Goal: Task Accomplishment & Management: Complete application form

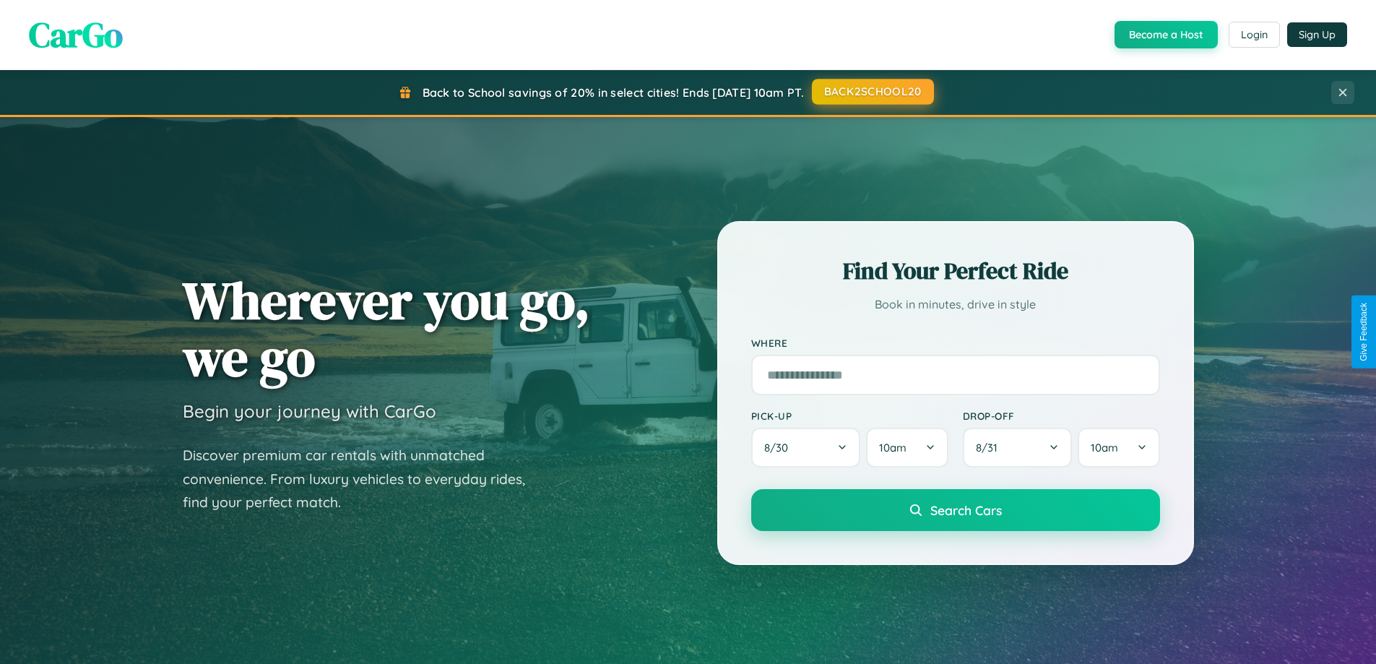
click at [872, 92] on button "BACK2SCHOOL20" at bounding box center [873, 92] width 122 height 26
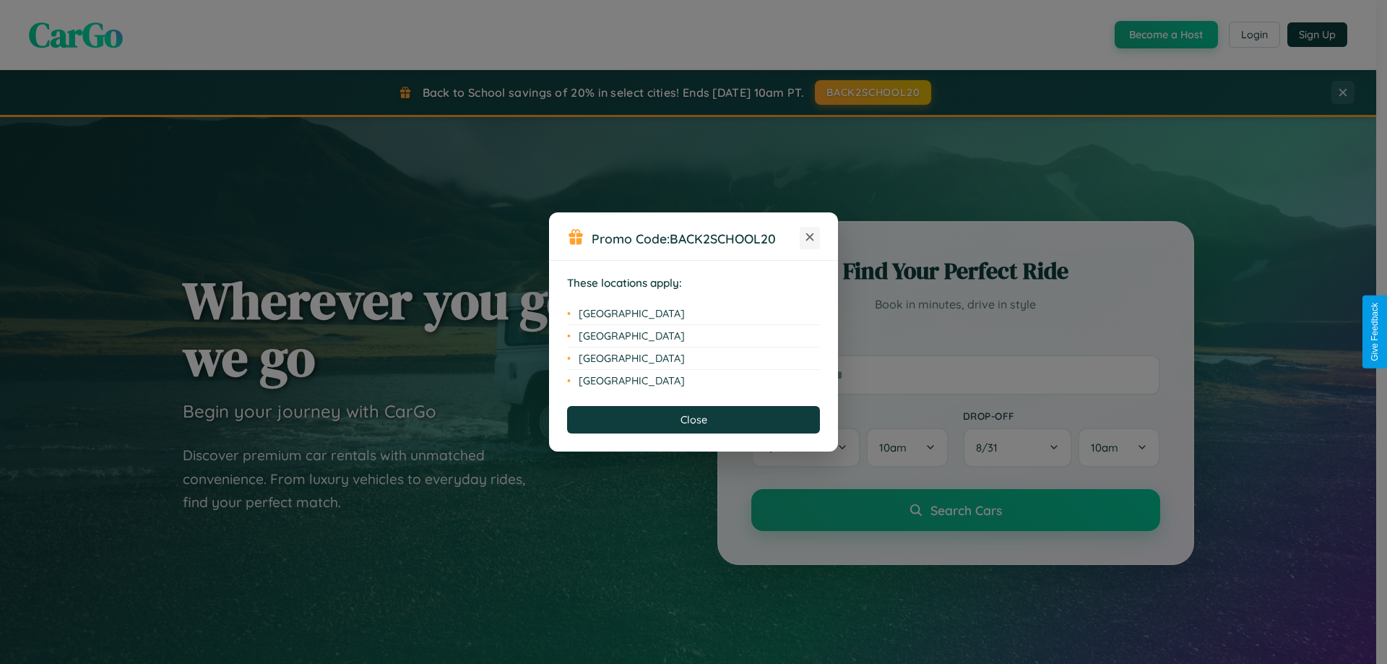
click at [810, 238] on icon at bounding box center [810, 237] width 8 height 8
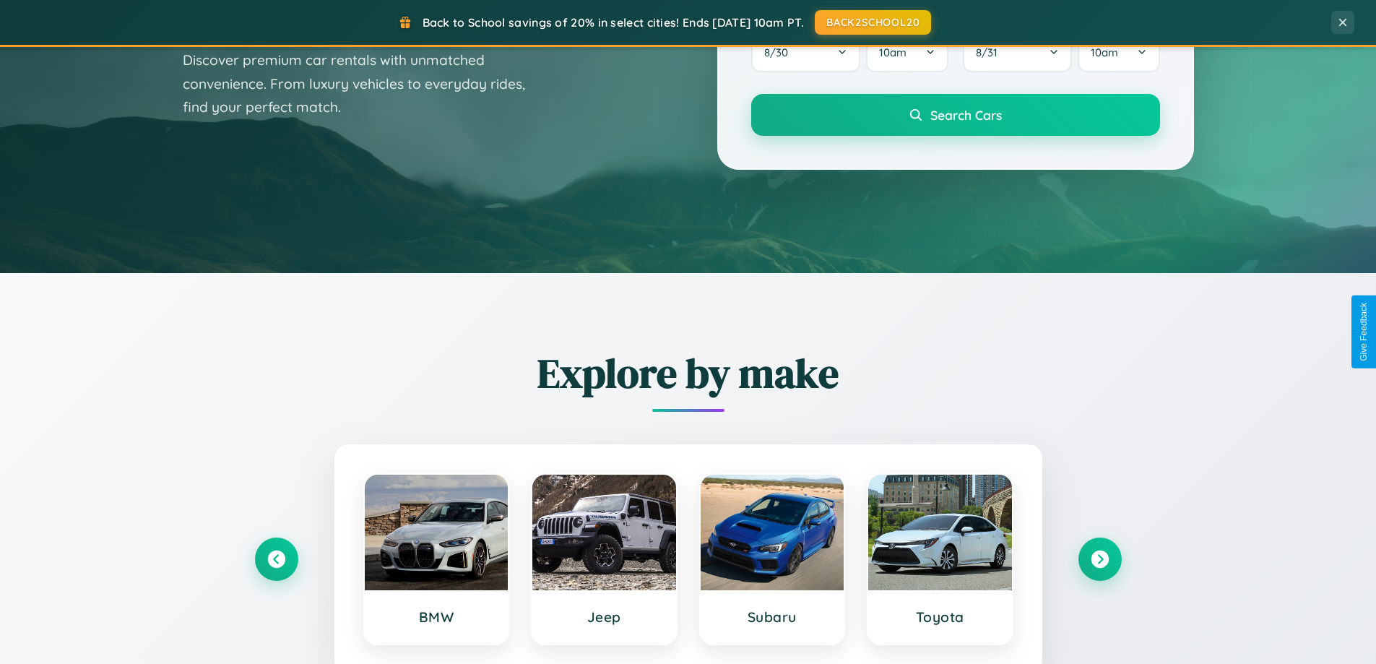
scroll to position [2779, 0]
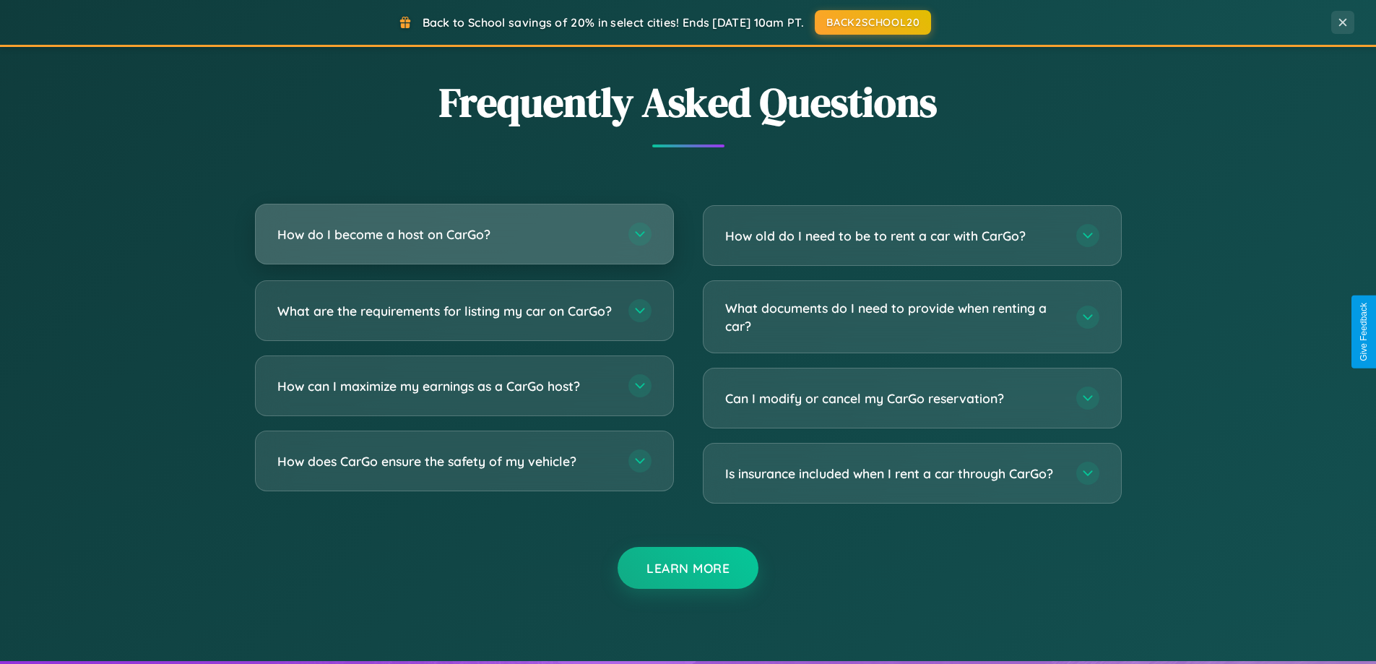
click at [464, 234] on h3 "How do I become a host on CarGo?" at bounding box center [445, 234] width 337 height 18
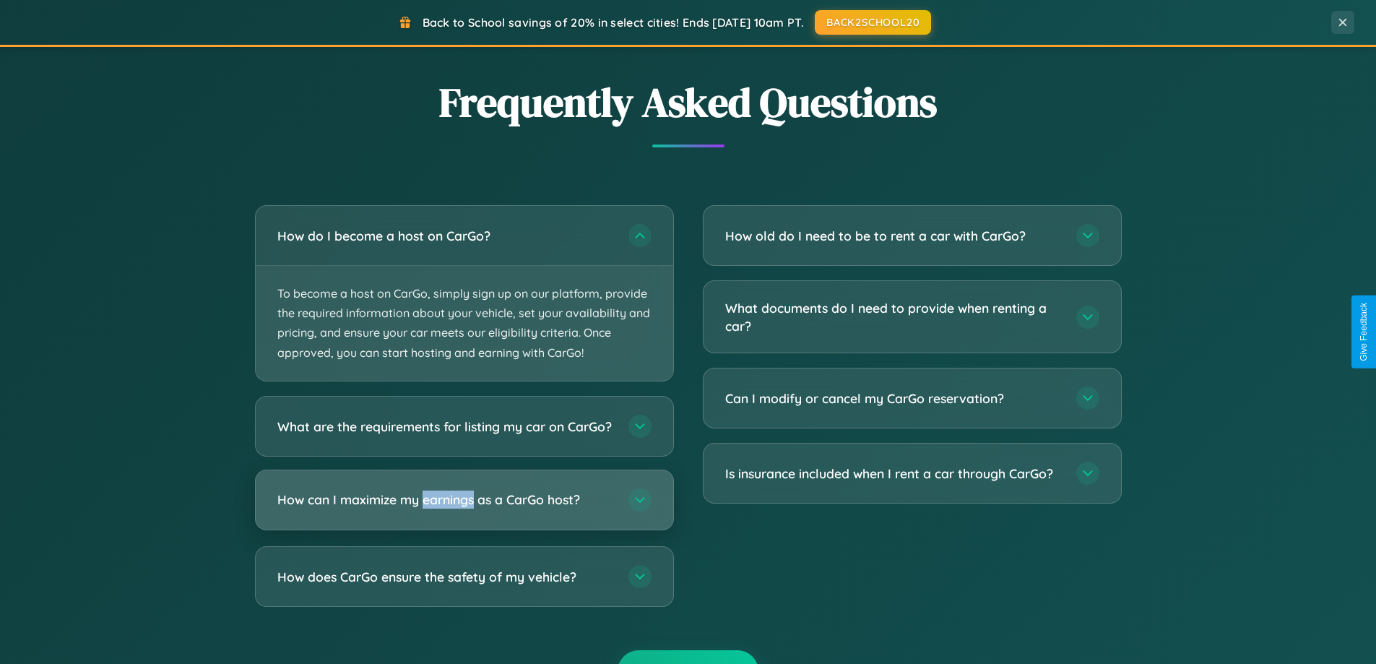
click at [464, 509] on h3 "How can I maximize my earnings as a CarGo host?" at bounding box center [445, 499] width 337 height 18
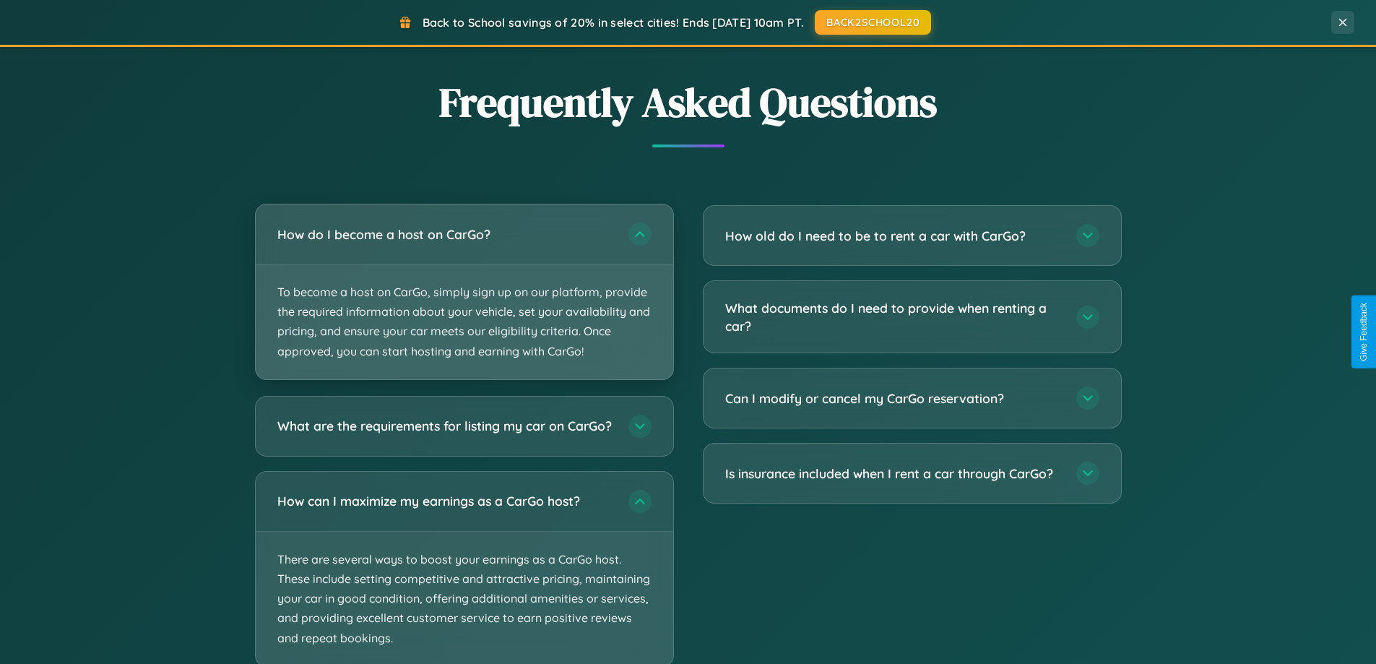
click at [464, 292] on p "To become a host on CarGo, simply sign up on our platform, provide the required…" at bounding box center [464, 321] width 417 height 115
click at [464, 291] on p "To become a host on CarGo, simply sign up on our platform, provide the required…" at bounding box center [464, 321] width 417 height 115
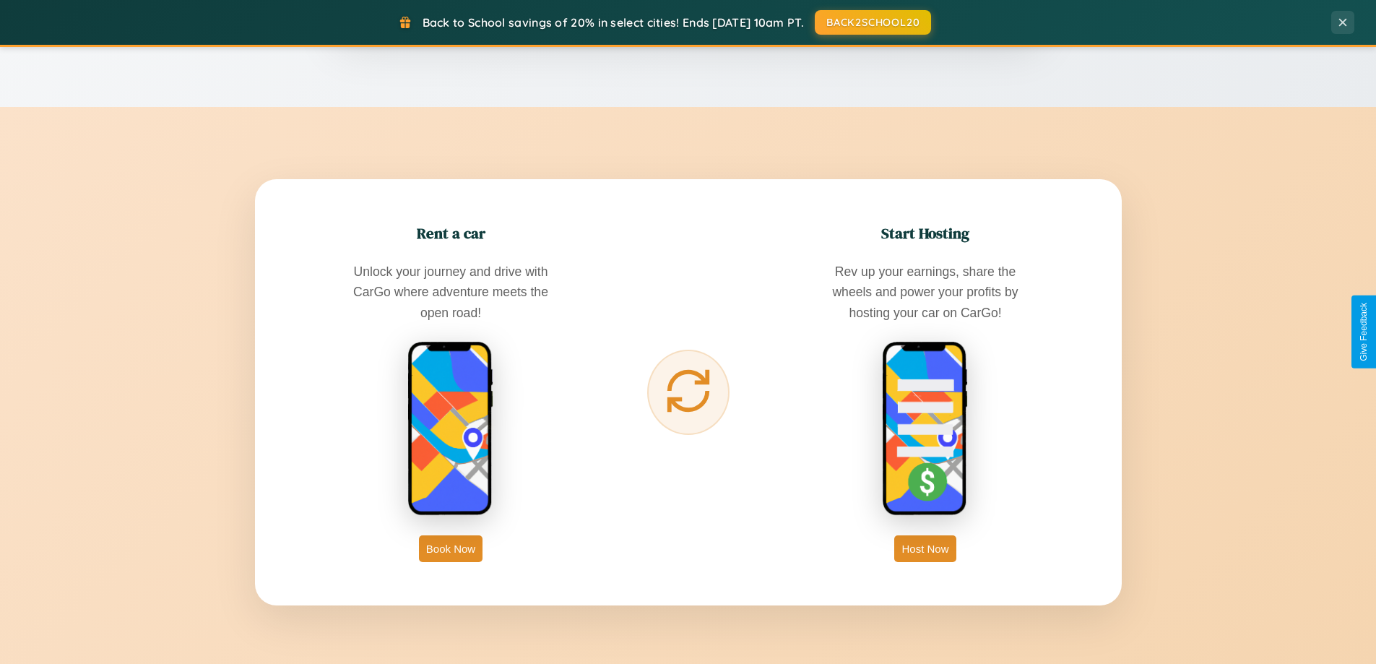
scroll to position [994, 0]
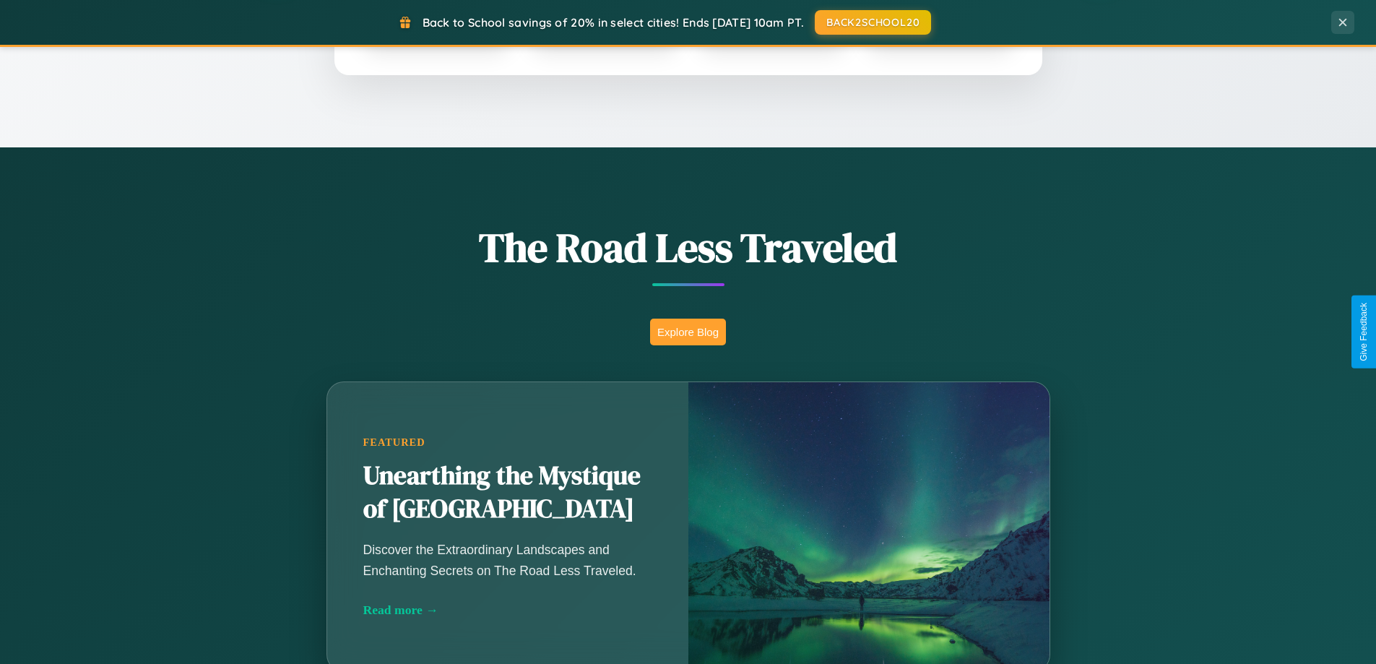
click at [688, 332] on button "Explore Blog" at bounding box center [688, 332] width 76 height 27
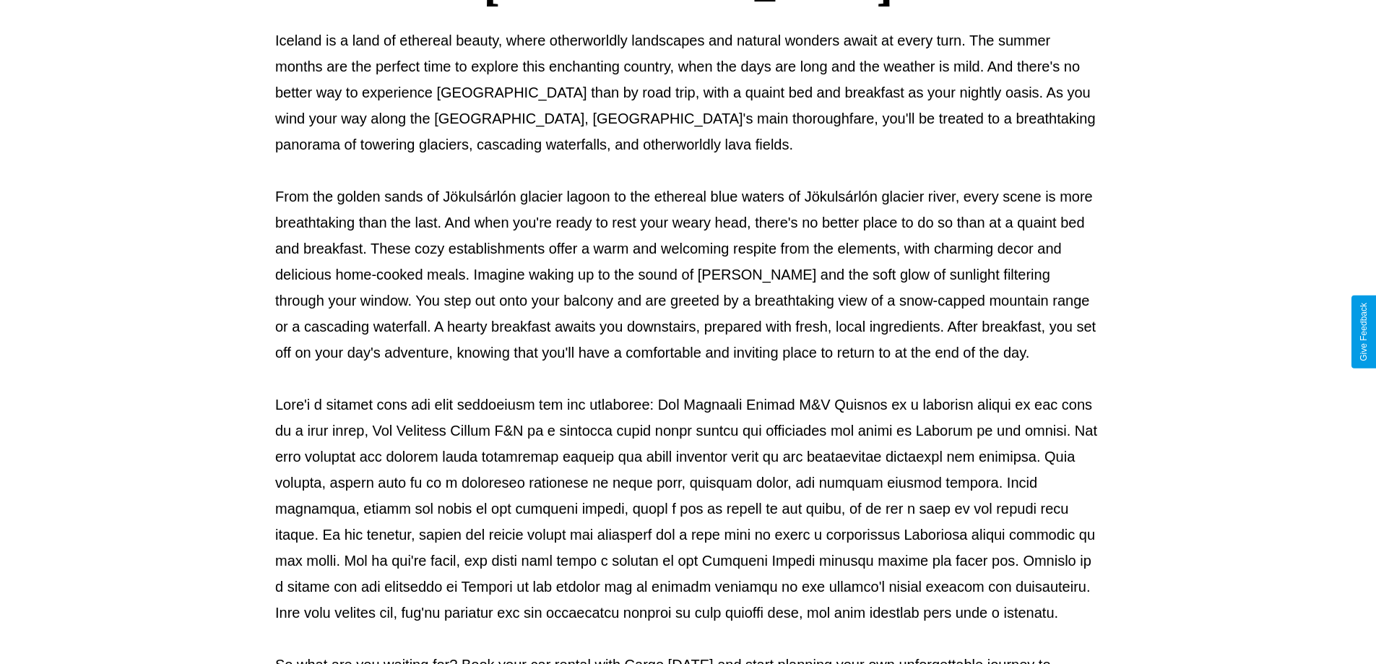
scroll to position [467, 0]
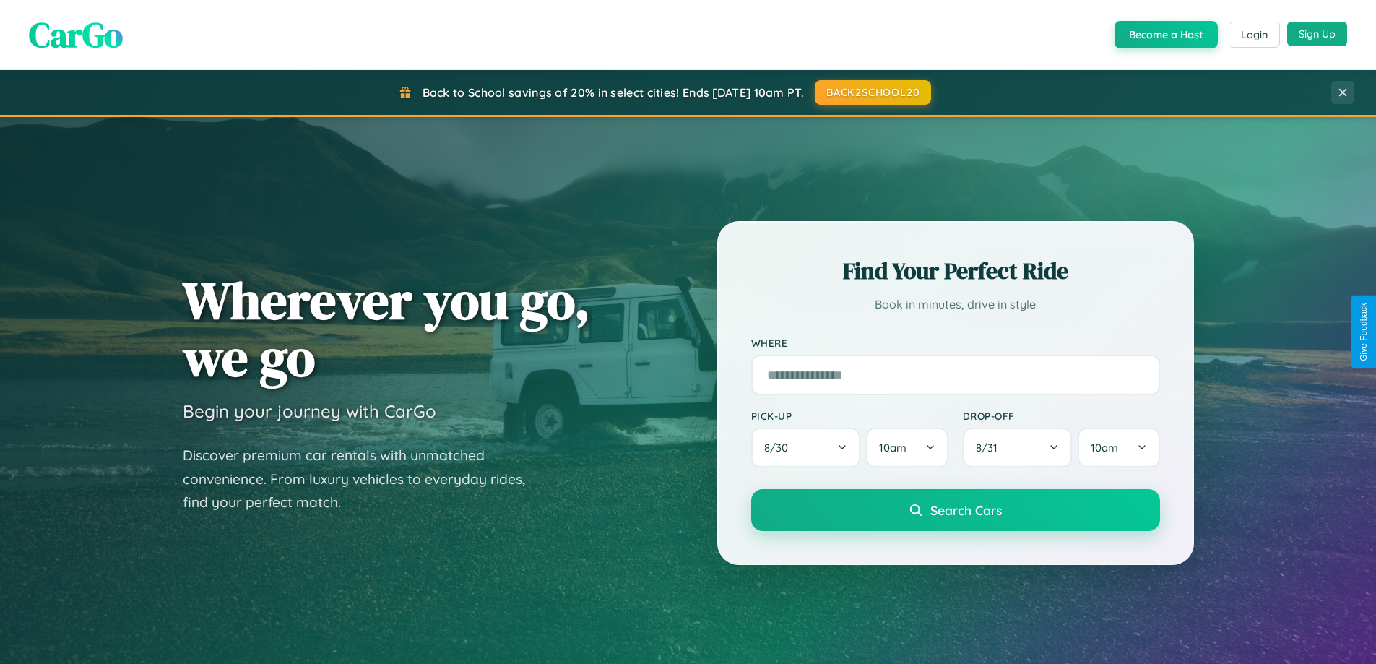
click at [1317, 34] on button "Sign Up" at bounding box center [1317, 34] width 60 height 25
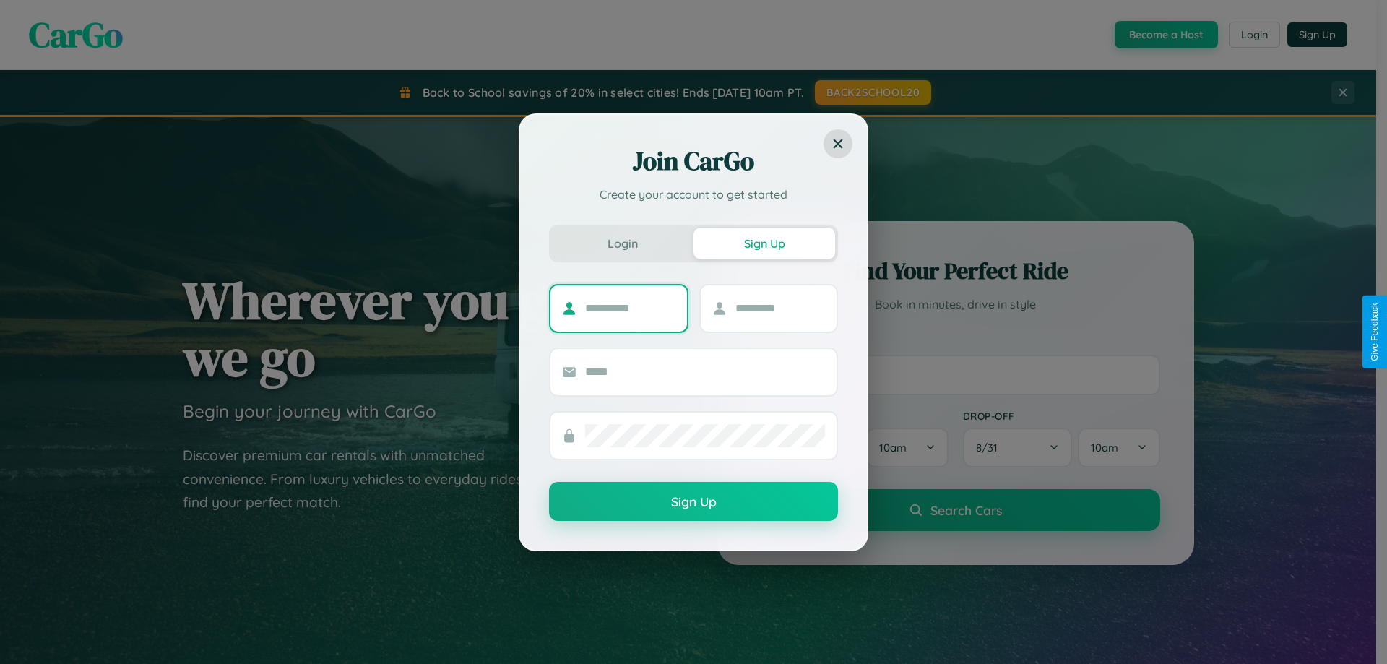
click at [630, 308] on input "text" at bounding box center [630, 308] width 90 height 23
type input "******"
click at [779, 308] on input "text" at bounding box center [780, 308] width 90 height 23
type input "****"
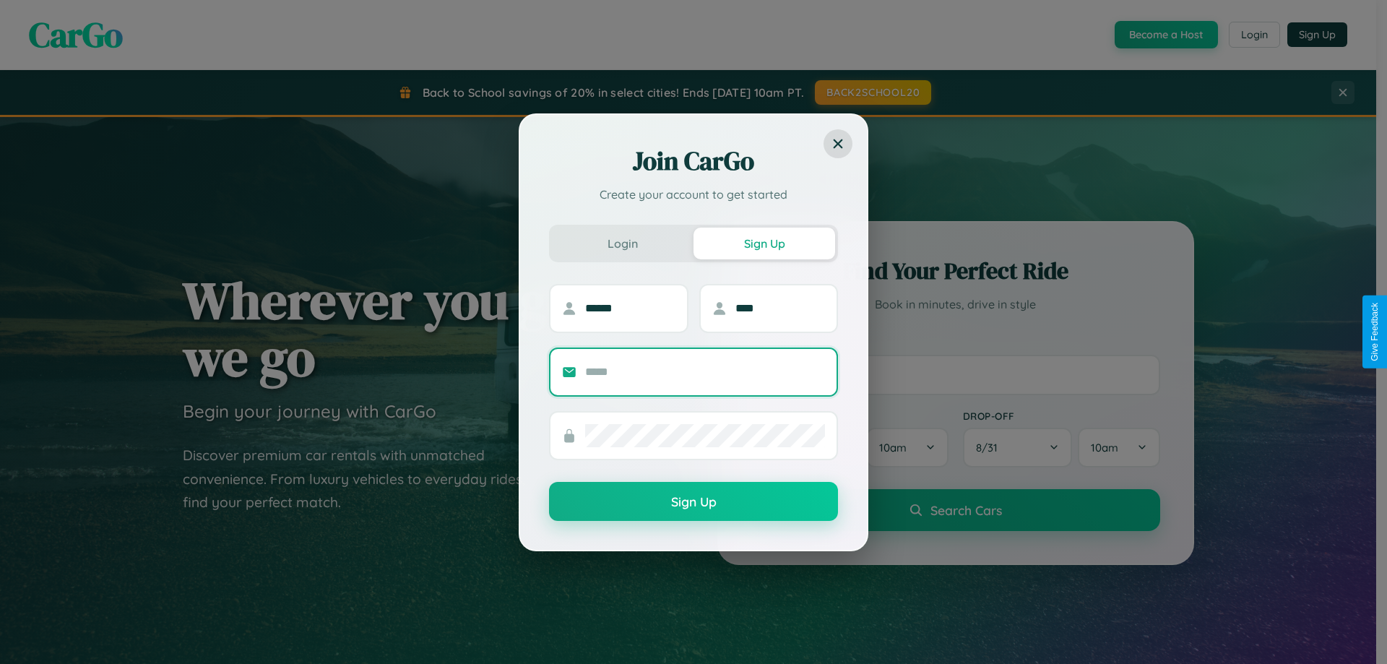
click at [705, 371] on input "text" at bounding box center [705, 371] width 240 height 23
type input "**********"
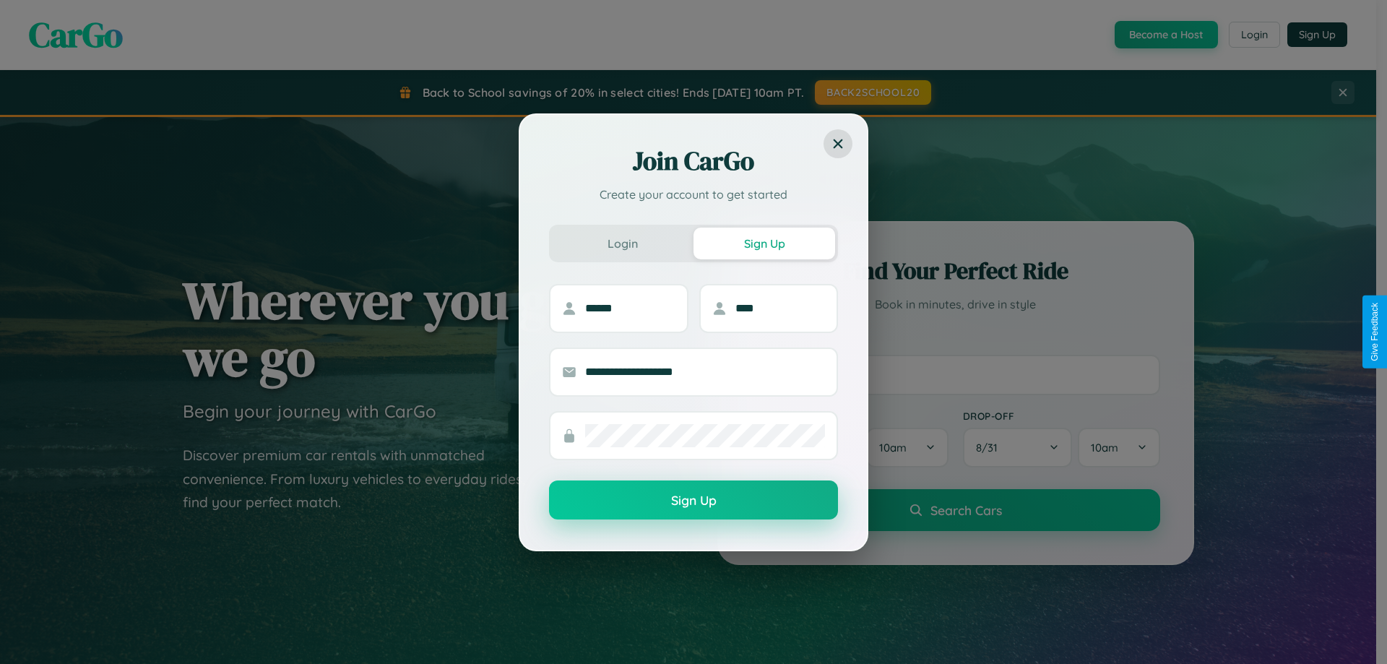
click at [693, 501] on button "Sign Up" at bounding box center [693, 499] width 289 height 39
